Goal: Transaction & Acquisition: Purchase product/service

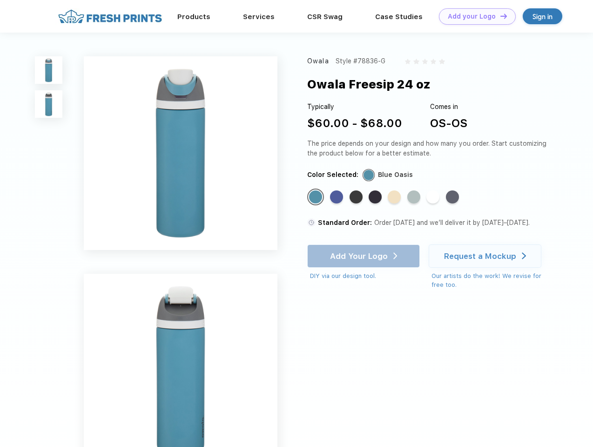
click at [474, 16] on link "Add your Logo Design Tool" at bounding box center [477, 16] width 77 height 16
click at [0, 0] on div "Design Tool" at bounding box center [0, 0] width 0 height 0
click at [500, 16] on link "Add your Logo Design Tool" at bounding box center [477, 16] width 77 height 16
click at [49, 70] on img at bounding box center [48, 69] width 27 height 27
click at [49, 104] on img at bounding box center [48, 103] width 27 height 27
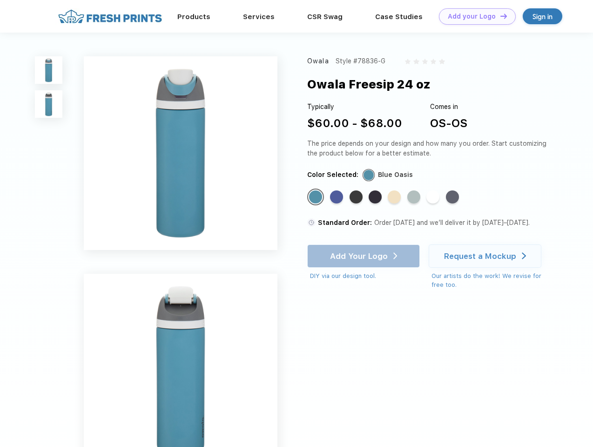
click at [317, 197] on div "Standard Color" at bounding box center [315, 196] width 13 height 13
click at [338, 197] on div "Standard Color" at bounding box center [336, 196] width 13 height 13
click at [357, 197] on div "Standard Color" at bounding box center [356, 196] width 13 height 13
click at [376, 197] on div "Standard Color" at bounding box center [375, 196] width 13 height 13
click at [395, 197] on div "Standard Color" at bounding box center [394, 196] width 13 height 13
